Goal: Task Accomplishment & Management: Use online tool/utility

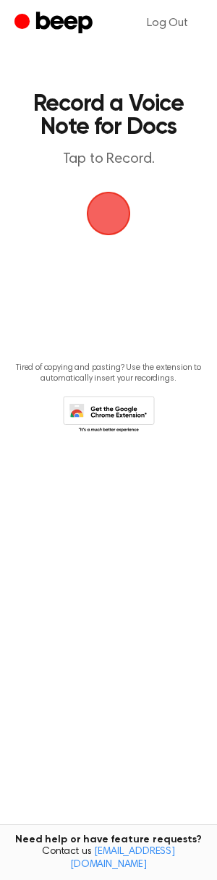
click at [104, 207] on span "button" at bounding box center [108, 213] width 41 height 41
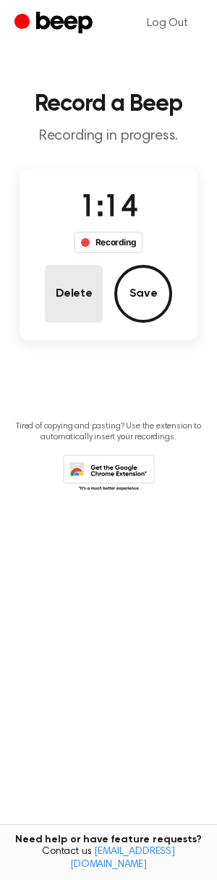
click at [80, 291] on button "Delete" at bounding box center [74, 294] width 58 height 58
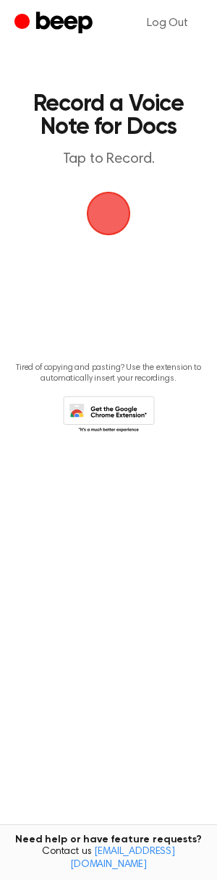
click at [114, 232] on span "button" at bounding box center [108, 213] width 47 height 47
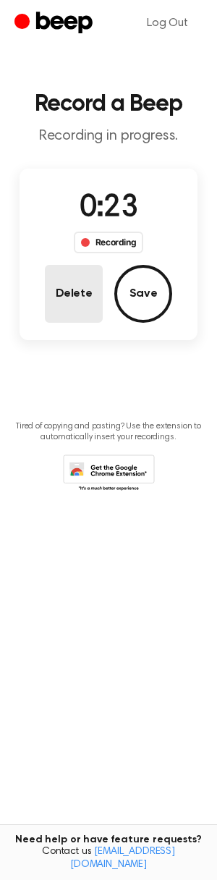
click at [72, 291] on button "Delete" at bounding box center [74, 294] width 58 height 58
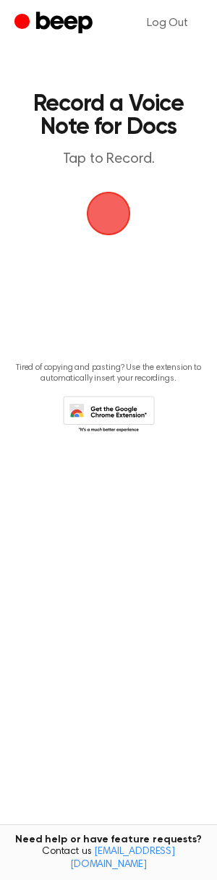
click at [124, 217] on span "button" at bounding box center [109, 214] width 44 height 44
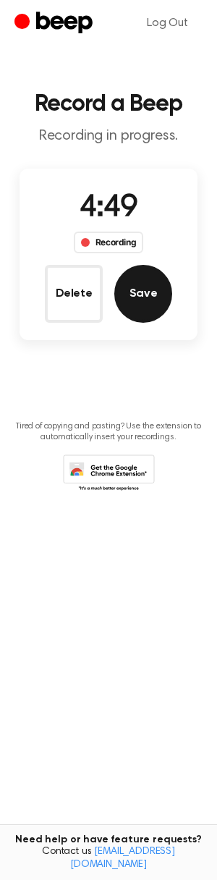
click at [138, 300] on button "Save" at bounding box center [143, 294] width 58 height 58
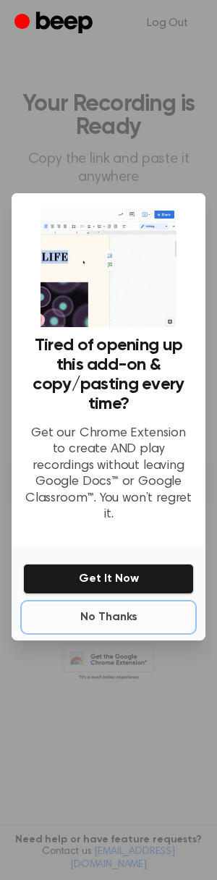
click at [110, 606] on button "No Thanks" at bounding box center [108, 617] width 171 height 29
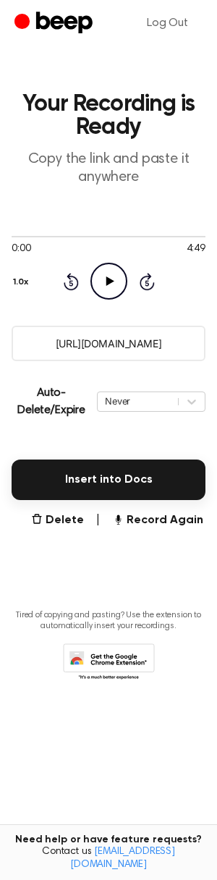
click at [104, 335] on input "[URL][DOMAIN_NAME]" at bounding box center [109, 343] width 194 height 35
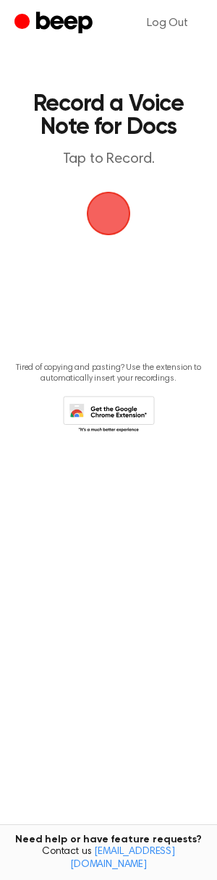
click at [121, 216] on span "button" at bounding box center [108, 213] width 81 height 81
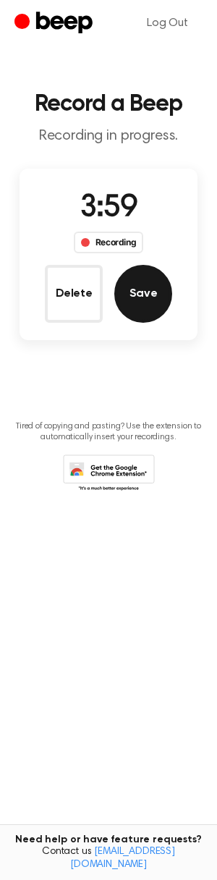
click at [140, 276] on button "Save" at bounding box center [143, 294] width 58 height 58
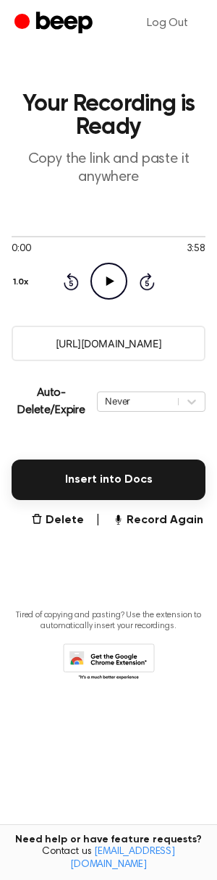
click at [107, 352] on input "[URL][DOMAIN_NAME]" at bounding box center [109, 343] width 194 height 35
click at [106, 352] on input "[URL][DOMAIN_NAME]" at bounding box center [109, 343] width 194 height 35
